Goal: Purchase product/service

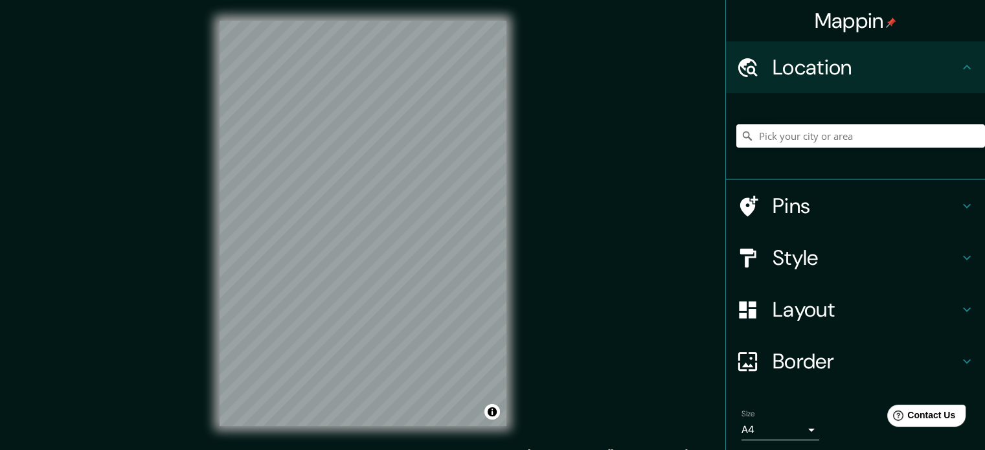
click at [802, 134] on input "Pick your city or area" at bounding box center [860, 135] width 249 height 23
type input "CHICLAYO"
click at [802, 134] on input "CHICLAYO" at bounding box center [860, 135] width 249 height 23
drag, startPoint x: 802, startPoint y: 134, endPoint x: 734, endPoint y: 142, distance: 67.9
click at [736, 142] on input "CHICLAYO" at bounding box center [860, 135] width 249 height 23
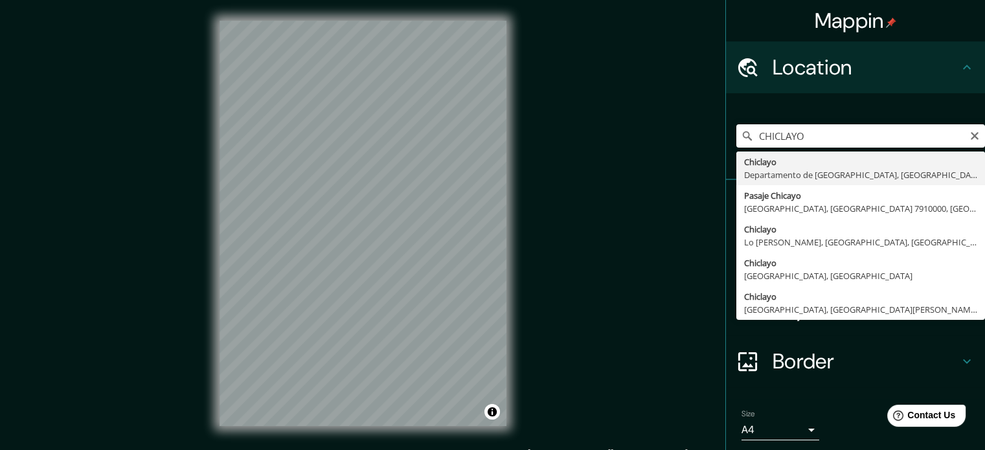
type input "Chiclayo, Departamento de [GEOGRAPHIC_DATA], [GEOGRAPHIC_DATA]"
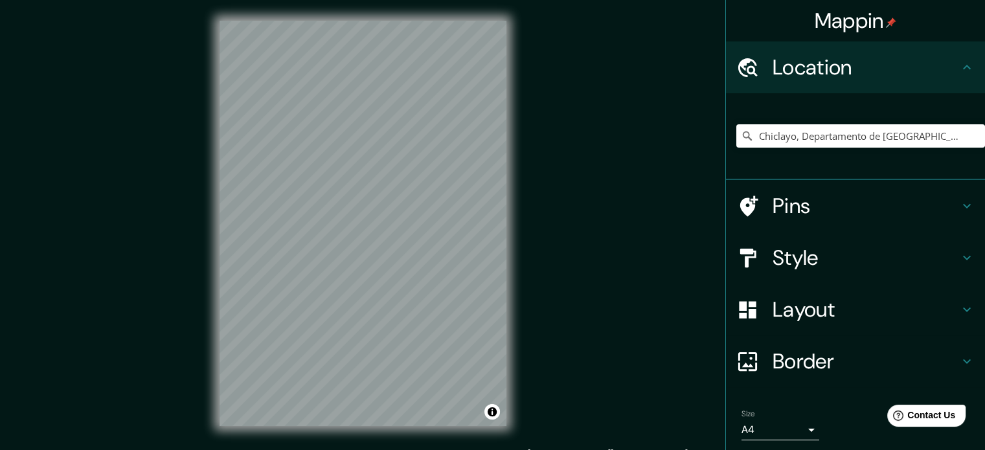
click at [857, 357] on h4 "Border" at bounding box center [866, 361] width 187 height 26
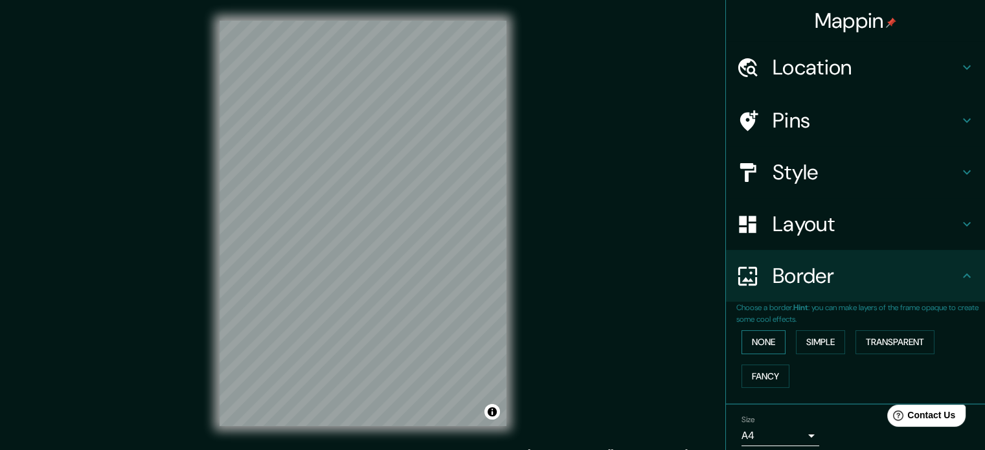
click at [743, 344] on button "None" at bounding box center [763, 342] width 44 height 24
click at [782, 343] on div "None Simple Transparent Fancy" at bounding box center [860, 359] width 249 height 68
click at [796, 344] on button "Simple" at bounding box center [820, 342] width 49 height 24
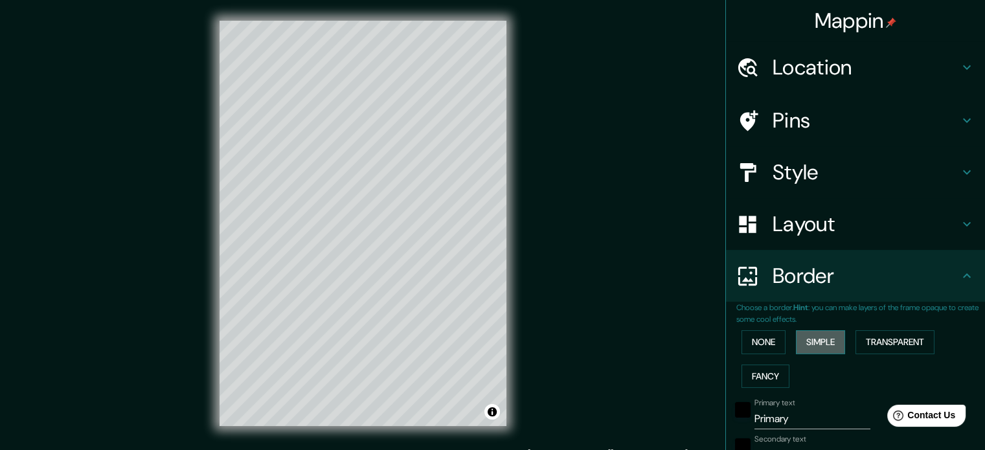
click at [796, 344] on button "Simple" at bounding box center [820, 342] width 49 height 24
type input "177"
type input "35"
click at [904, 336] on button "Transparent" at bounding box center [894, 342] width 79 height 24
click at [767, 337] on button "None" at bounding box center [763, 342] width 44 height 24
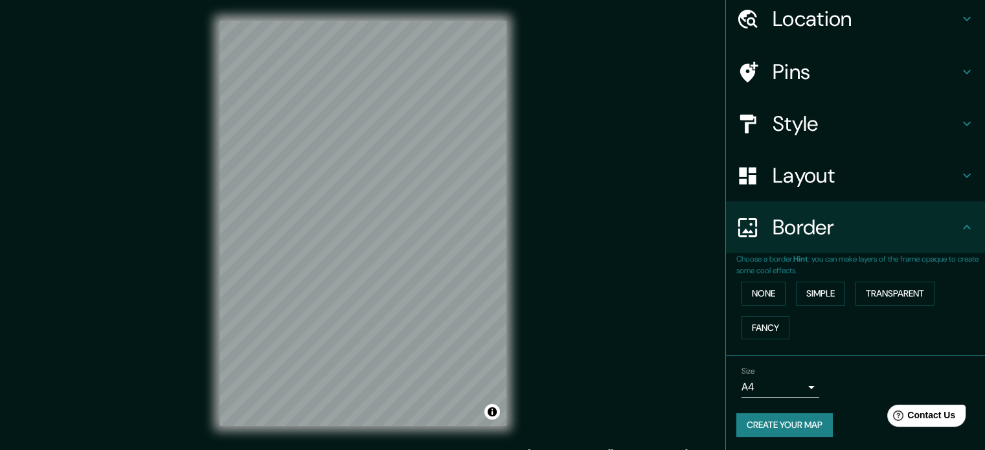
scroll to position [49, 0]
click at [807, 425] on button "Create your map" at bounding box center [784, 425] width 96 height 24
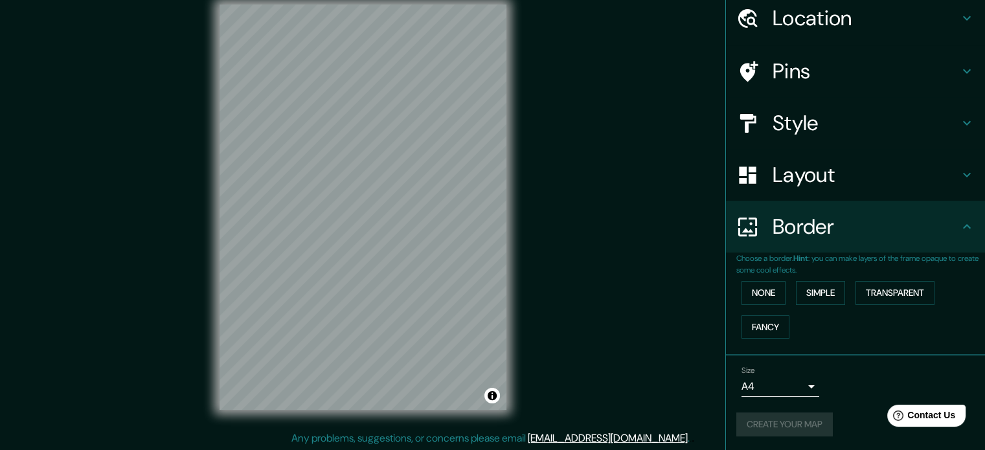
scroll to position [17, 0]
click at [786, 413] on button "Create your map" at bounding box center [784, 425] width 96 height 24
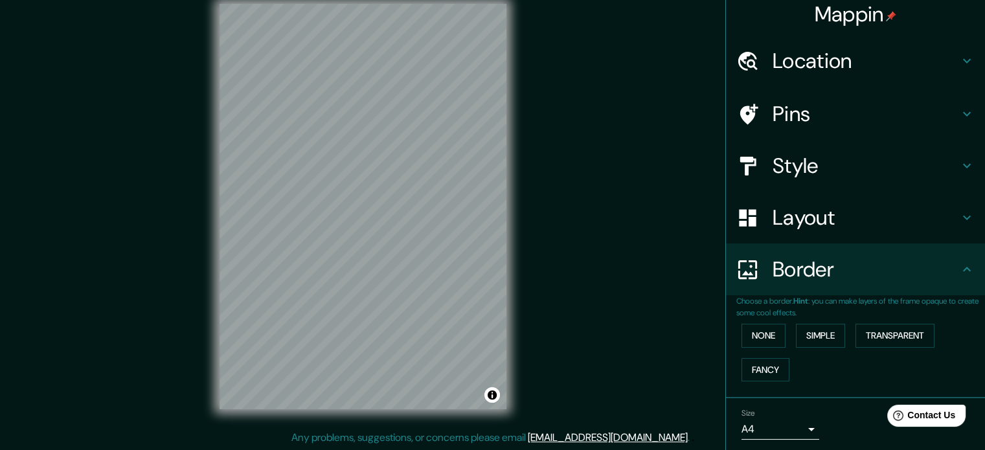
scroll to position [0, 0]
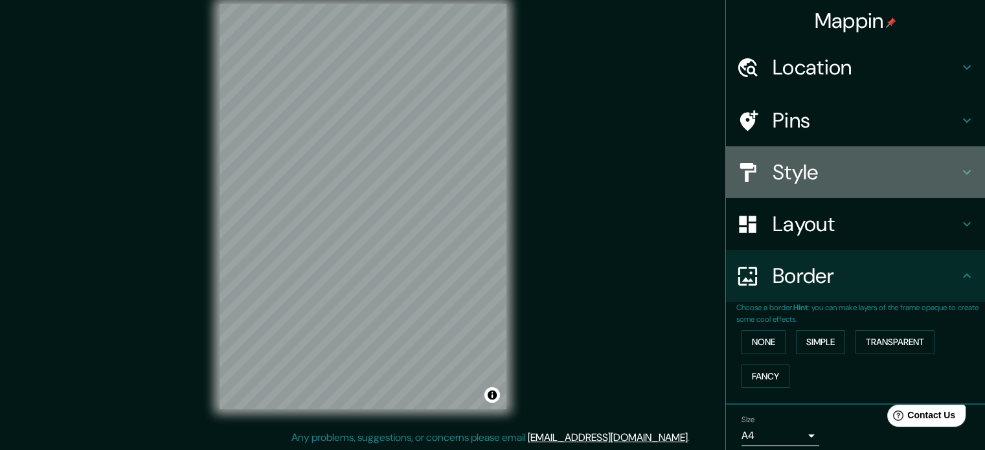
click at [801, 177] on h4 "Style" at bounding box center [866, 172] width 187 height 26
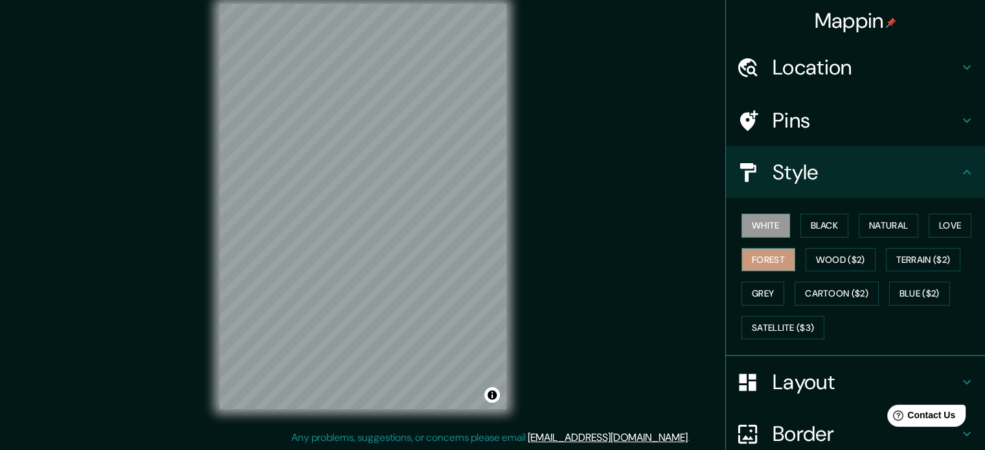
click at [778, 254] on button "Forest" at bounding box center [768, 260] width 54 height 24
click at [819, 258] on button "Wood ($2)" at bounding box center [841, 260] width 70 height 24
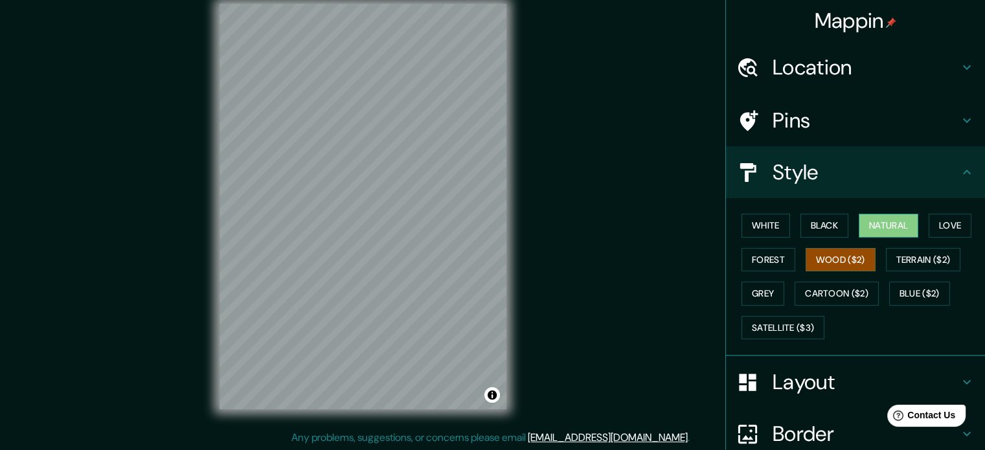
click at [897, 222] on button "Natural" at bounding box center [889, 226] width 60 height 24
click at [909, 258] on button "Terrain ($2)" at bounding box center [923, 260] width 75 height 24
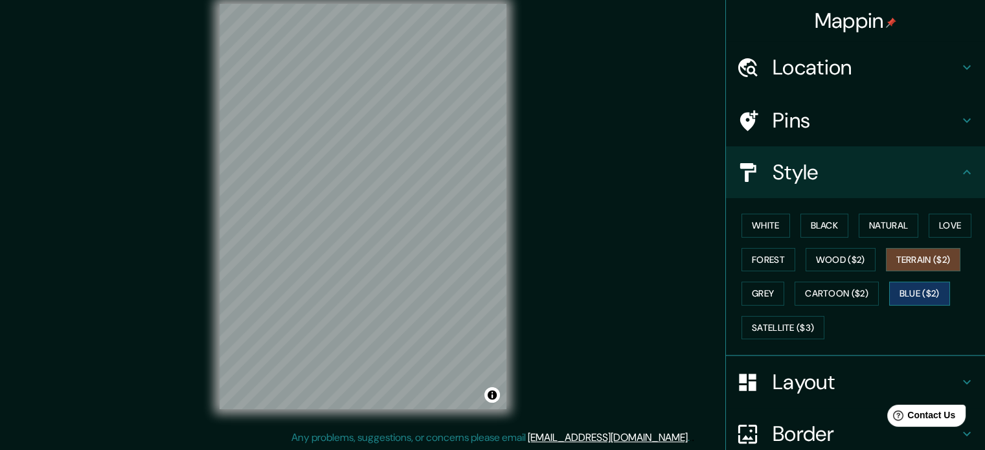
click at [909, 284] on button "Blue ($2)" at bounding box center [919, 294] width 61 height 24
click at [742, 296] on button "Grey" at bounding box center [762, 294] width 43 height 24
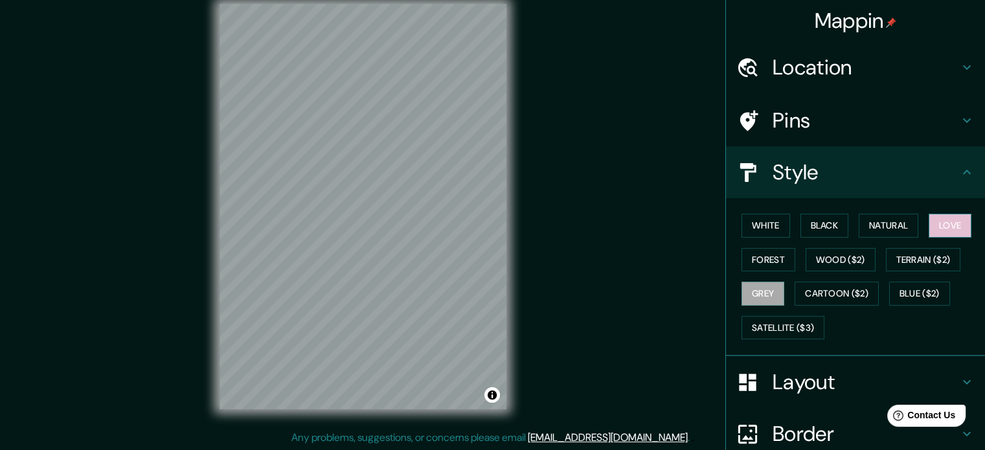
click at [933, 223] on button "Love" at bounding box center [950, 226] width 43 height 24
click at [870, 234] on button "Natural" at bounding box center [889, 226] width 60 height 24
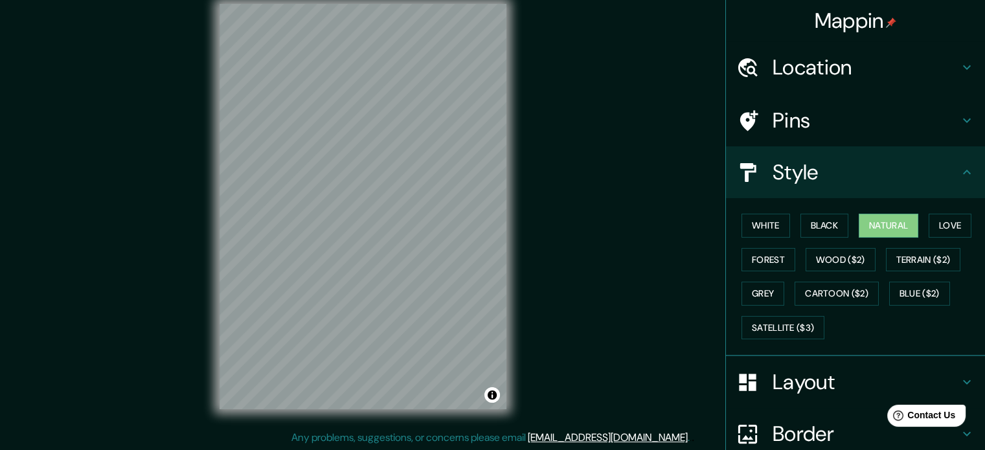
click at [806, 238] on div "White Black Natural Love Forest Wood ($2) Terrain ($2) Grey Cartoon ($2) Blue (…" at bounding box center [860, 277] width 249 height 136
click at [805, 229] on button "Black" at bounding box center [824, 226] width 49 height 24
click at [767, 223] on button "White" at bounding box center [765, 226] width 49 height 24
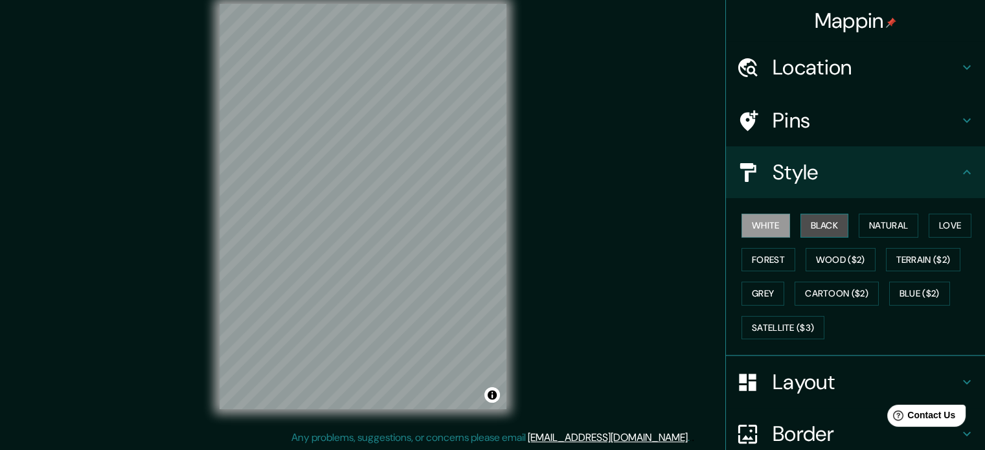
click at [824, 225] on button "Black" at bounding box center [824, 226] width 49 height 24
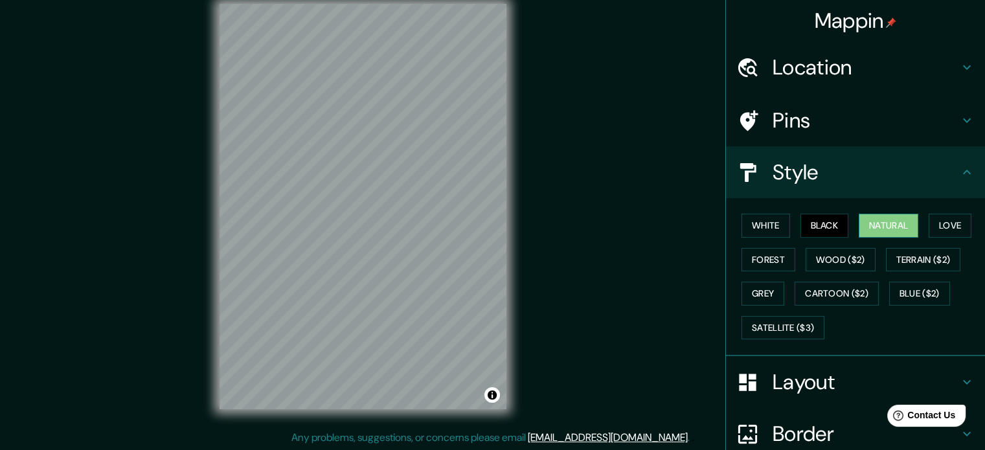
click at [883, 229] on button "Natural" at bounding box center [889, 226] width 60 height 24
click at [852, 289] on button "Cartoon ($2)" at bounding box center [837, 294] width 84 height 24
click at [874, 227] on button "Natural" at bounding box center [889, 226] width 60 height 24
